Goal: Understand process/instructions: Learn about a topic

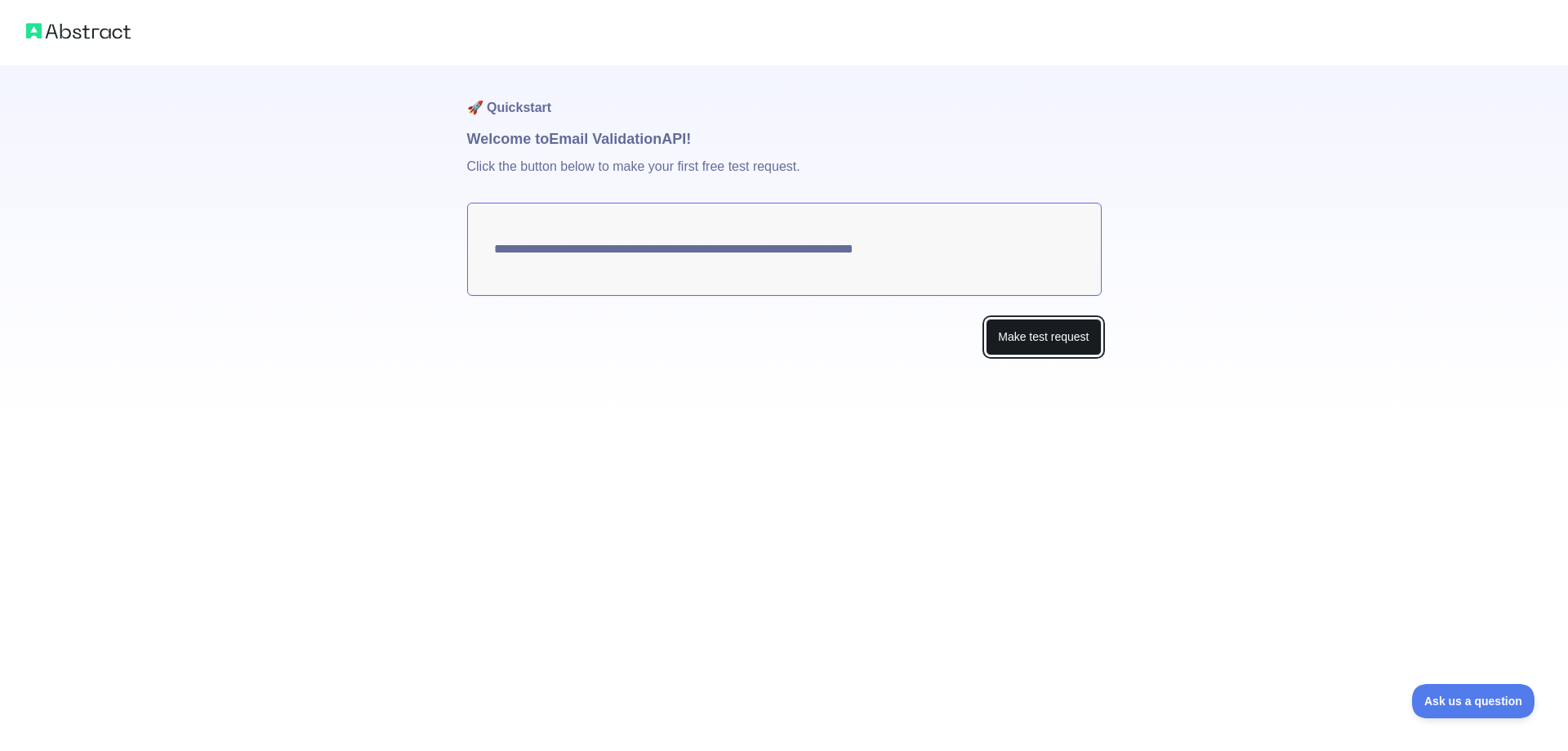
click at [1070, 348] on button "Make test request" at bounding box center [1044, 336] width 115 height 36
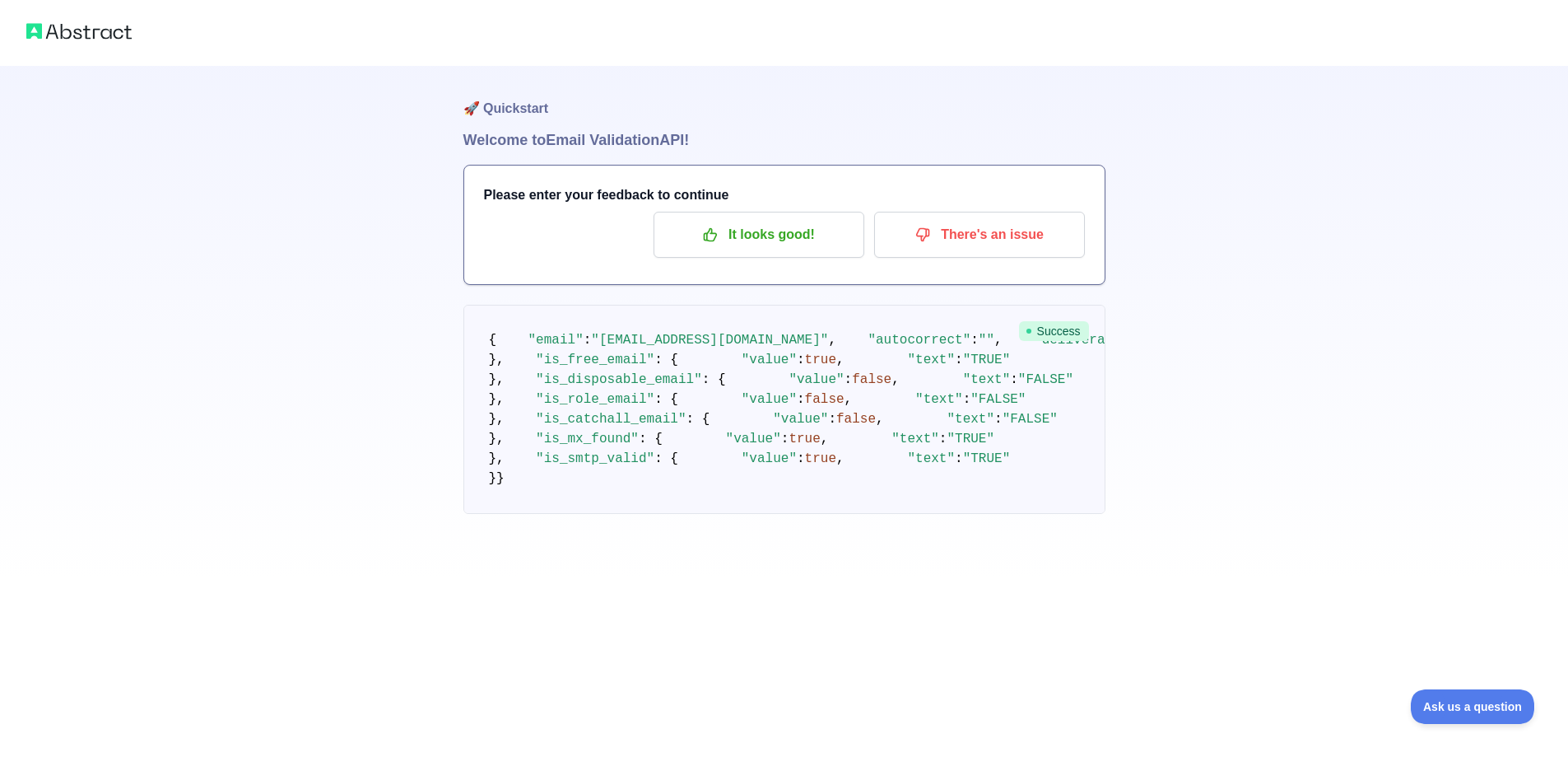
scroll to position [247, 0]
drag, startPoint x: 520, startPoint y: 112, endPoint x: 614, endPoint y: 374, distance: 278.4
click at [614, 374] on code "{ "email" : "[EMAIL_ADDRESS][DOMAIN_NAME]" , "autocorrect" : "" , "deliverabili…" at bounding box center [1251, 409] width 1525 height 153
click at [709, 404] on pre "{ "email" : "[EMAIL_ADDRESS][DOMAIN_NAME]" , "autocorrect" : "" , "deliverabili…" at bounding box center [784, 410] width 642 height 209
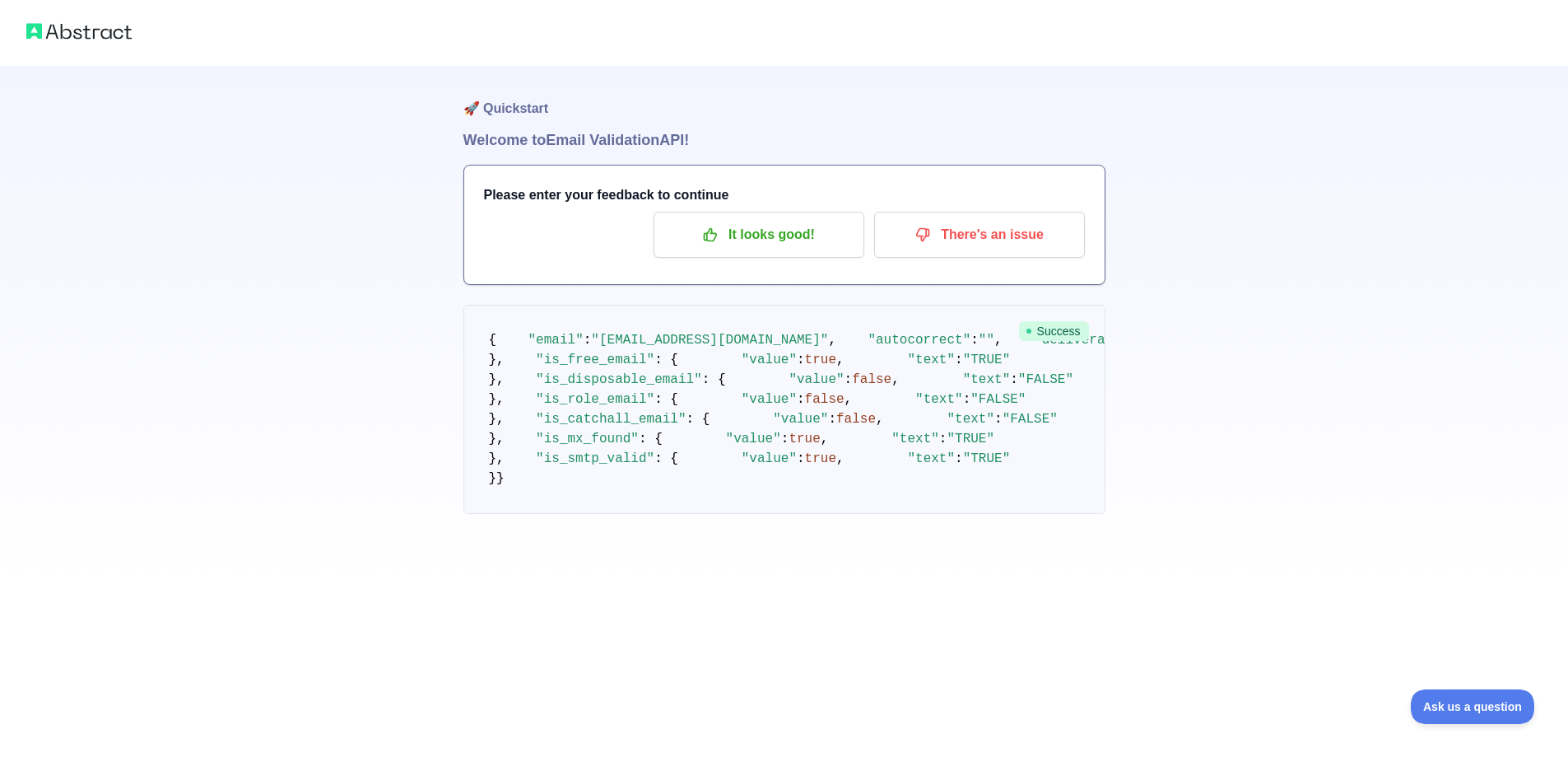
drag, startPoint x: 478, startPoint y: 647, endPoint x: 369, endPoint y: 346, distance: 320.1
click at [381, 367] on div "🚀 Quickstart Welcome to Email Validation API! Please enter your feedback to con…" at bounding box center [784, 290] width 1568 height 580
click at [490, 340] on span "{" at bounding box center [493, 340] width 8 height 15
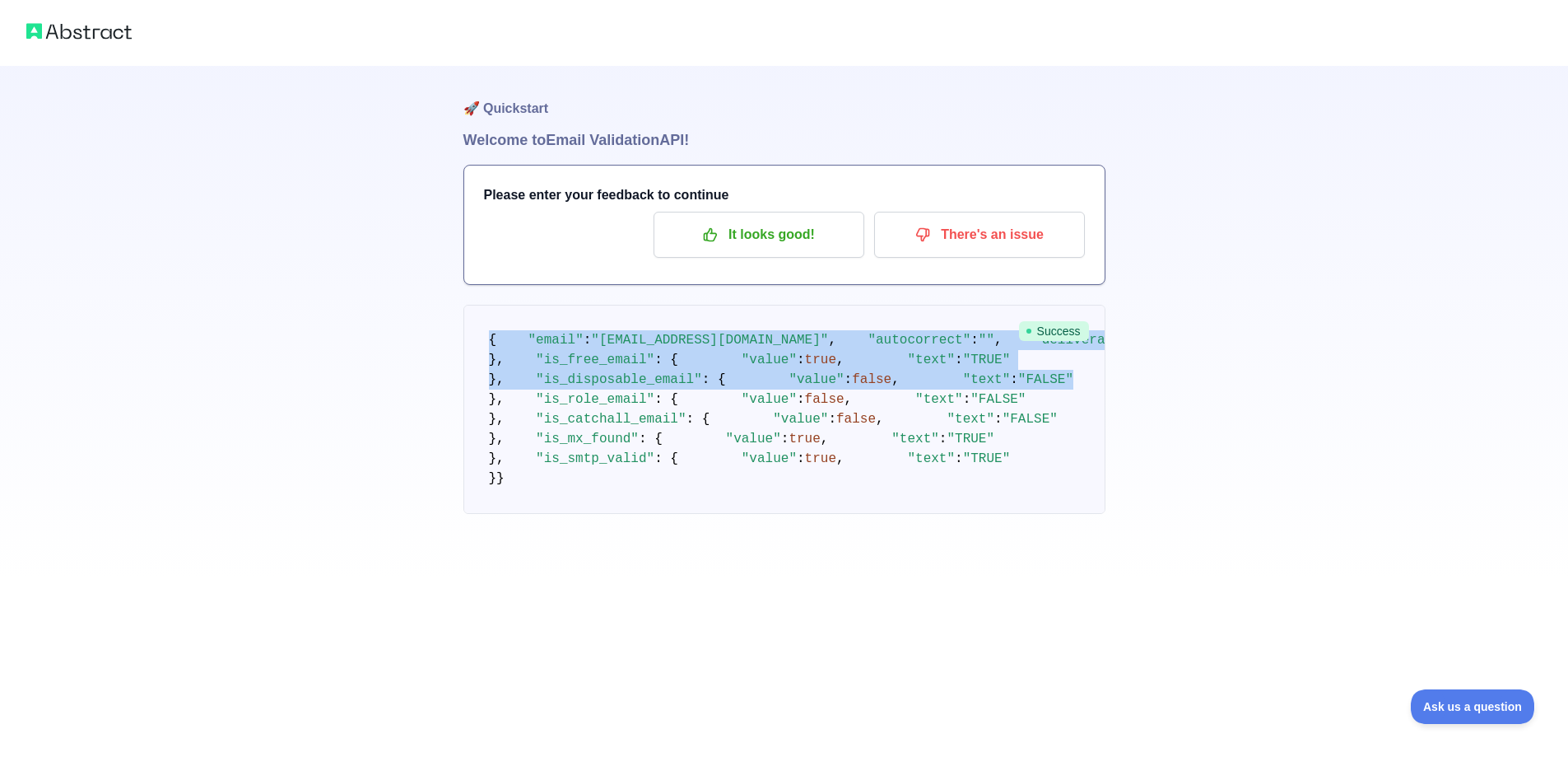
drag, startPoint x: 490, startPoint y: 339, endPoint x: 683, endPoint y: 646, distance: 362.6
click at [683, 514] on pre "{ "email" : "[EMAIL_ADDRESS][DOMAIN_NAME]" , "autocorrect" : "" , "deliverabili…" at bounding box center [784, 410] width 642 height 209
